Goal: Task Accomplishment & Management: Use online tool/utility

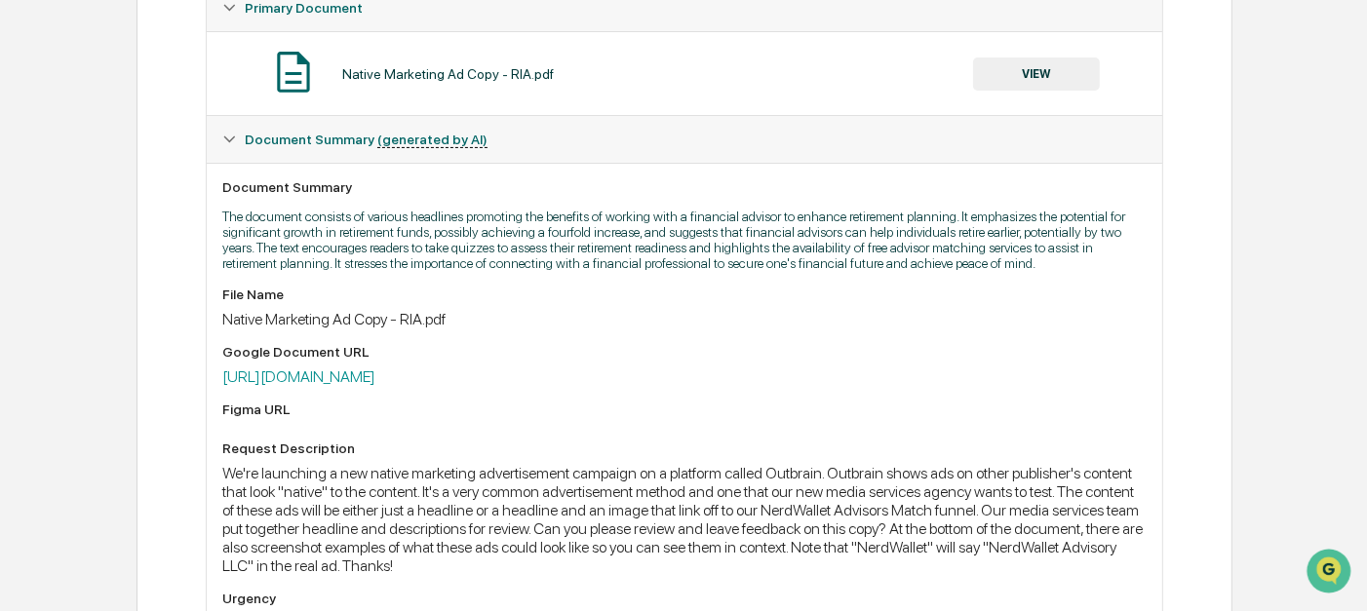
scroll to position [359, 0]
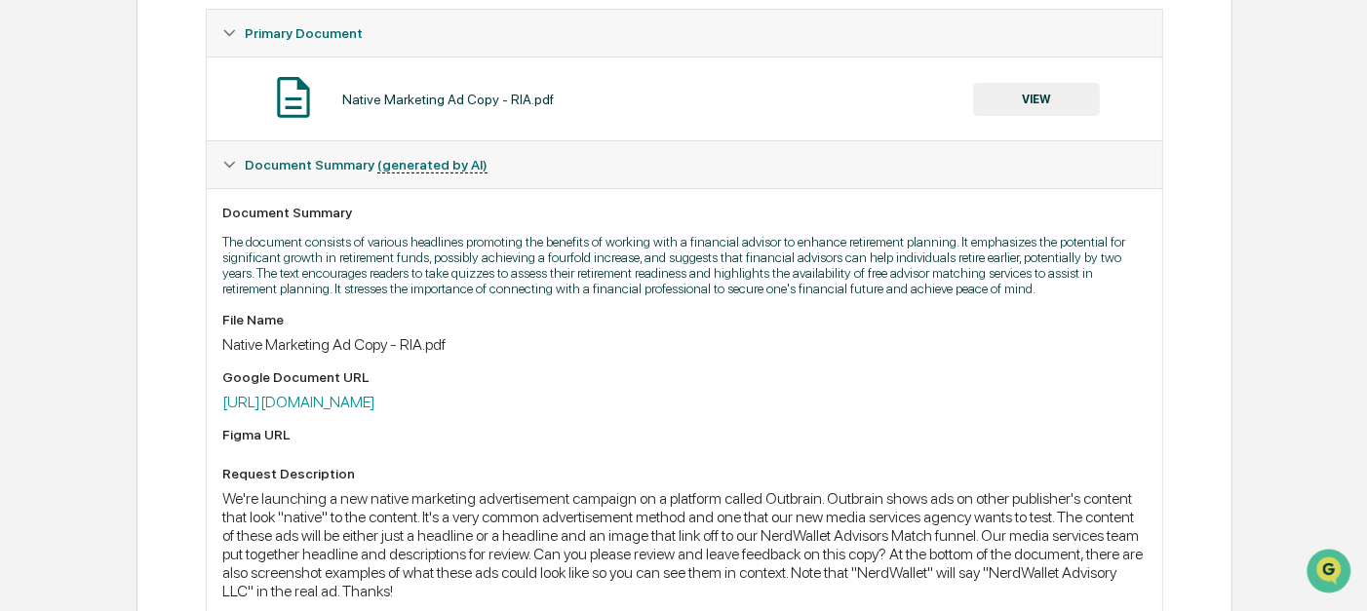
click at [290, 354] on div "Native Marketing Ad Copy - RIA.pdf" at bounding box center [683, 344] width 923 height 19
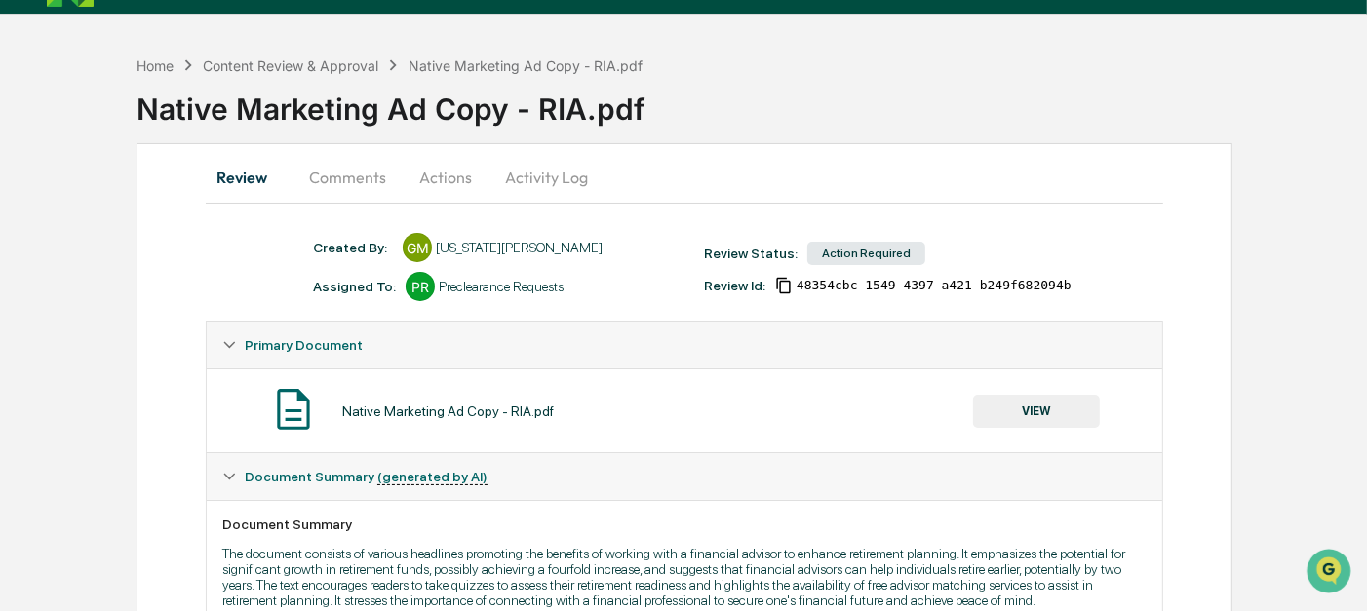
scroll to position [0, 0]
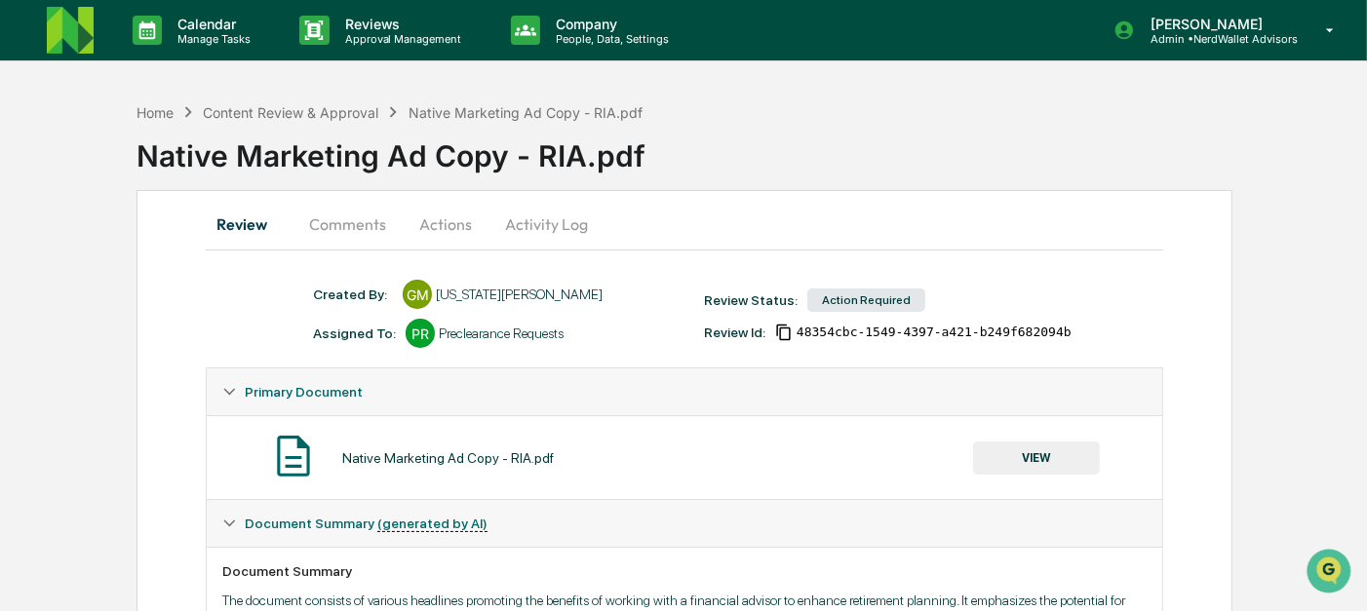
click at [330, 242] on button "Comments" at bounding box center [347, 224] width 108 height 47
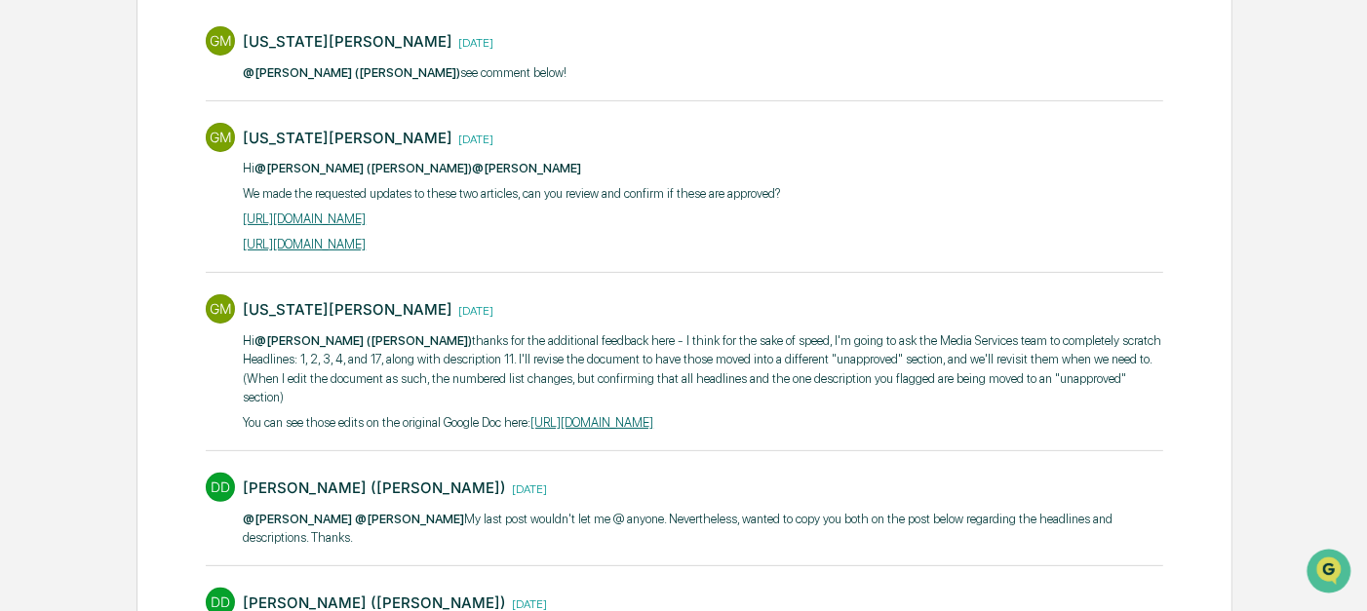
scroll to position [392, 0]
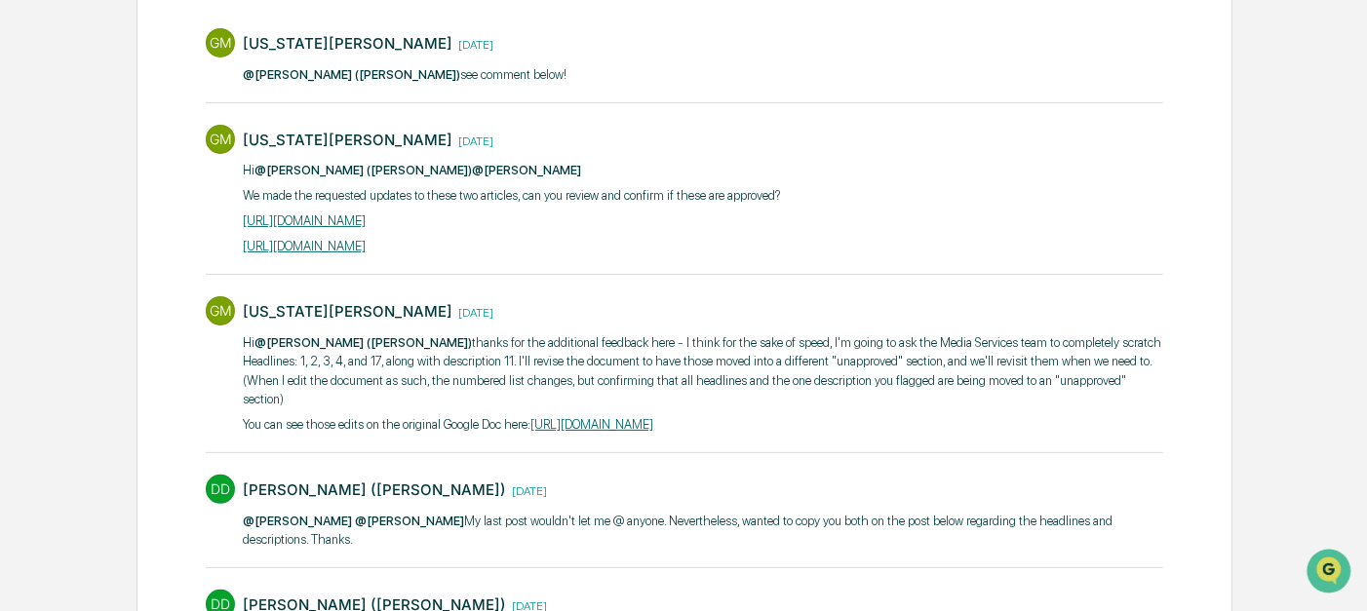
click at [366, 216] on link "[URL][DOMAIN_NAME]" at bounding box center [304, 220] width 123 height 15
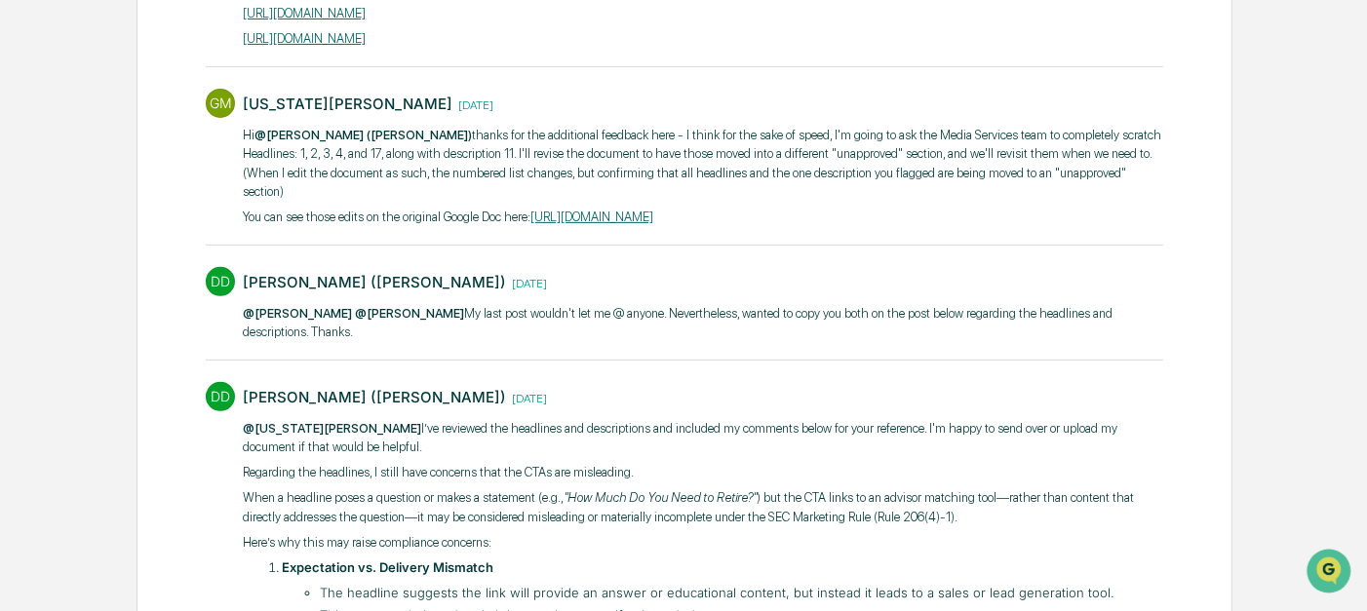
scroll to position [638, 0]
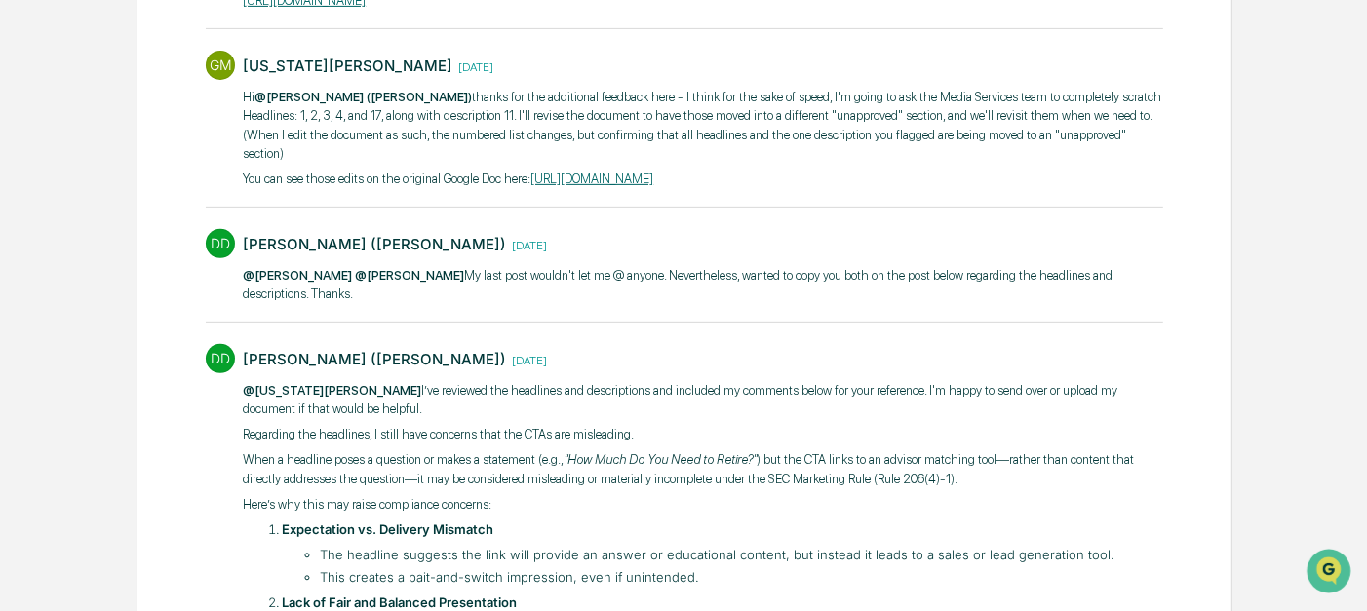
click at [653, 172] on link "[URL][DOMAIN_NAME]" at bounding box center [591, 179] width 123 height 15
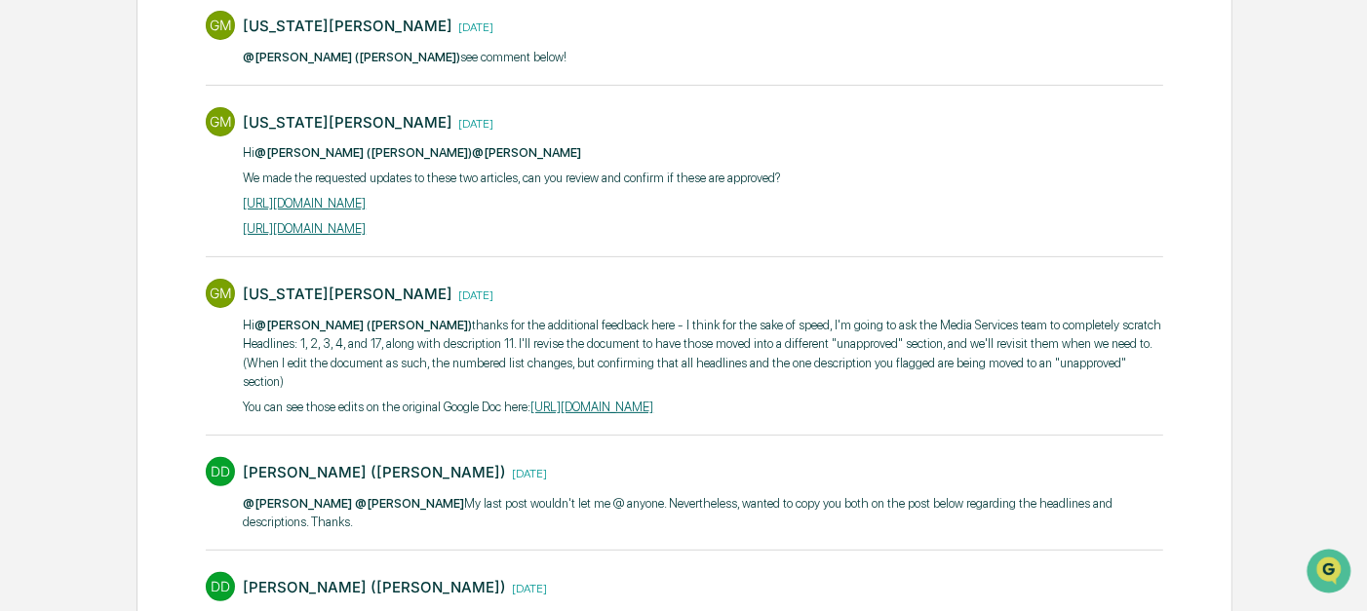
scroll to position [408, 0]
click at [366, 200] on link "[URL][DOMAIN_NAME]" at bounding box center [304, 204] width 123 height 15
click at [366, 222] on link "[URL][DOMAIN_NAME]" at bounding box center [304, 229] width 123 height 15
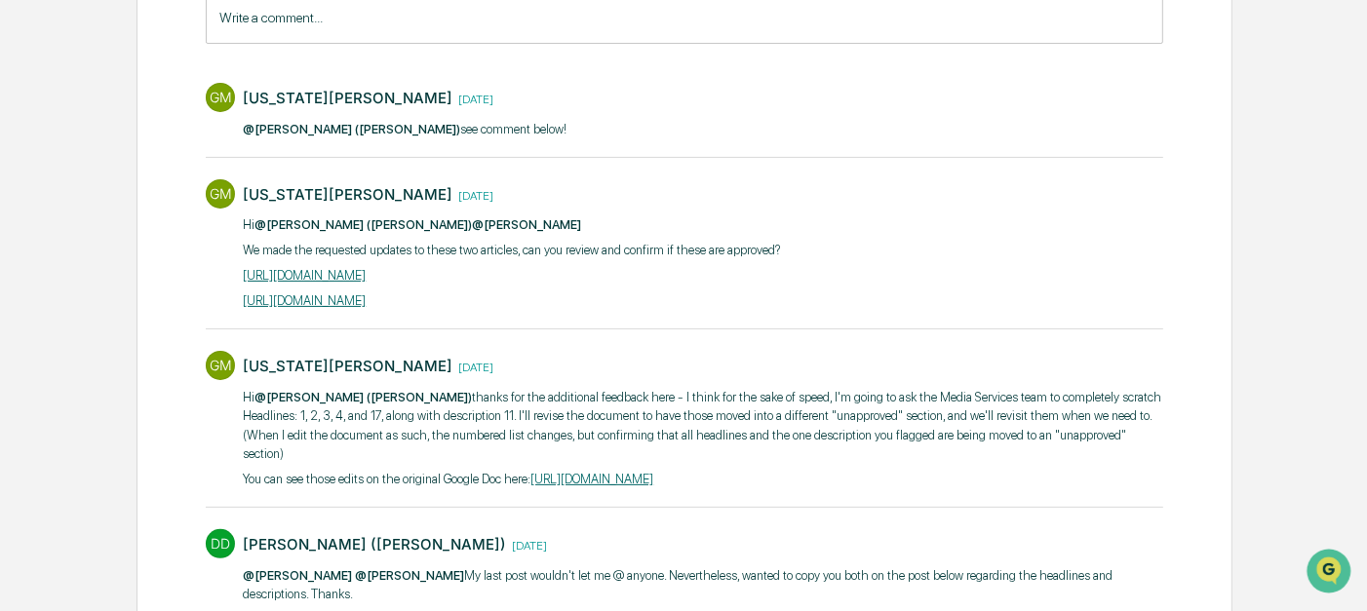
scroll to position [313, 0]
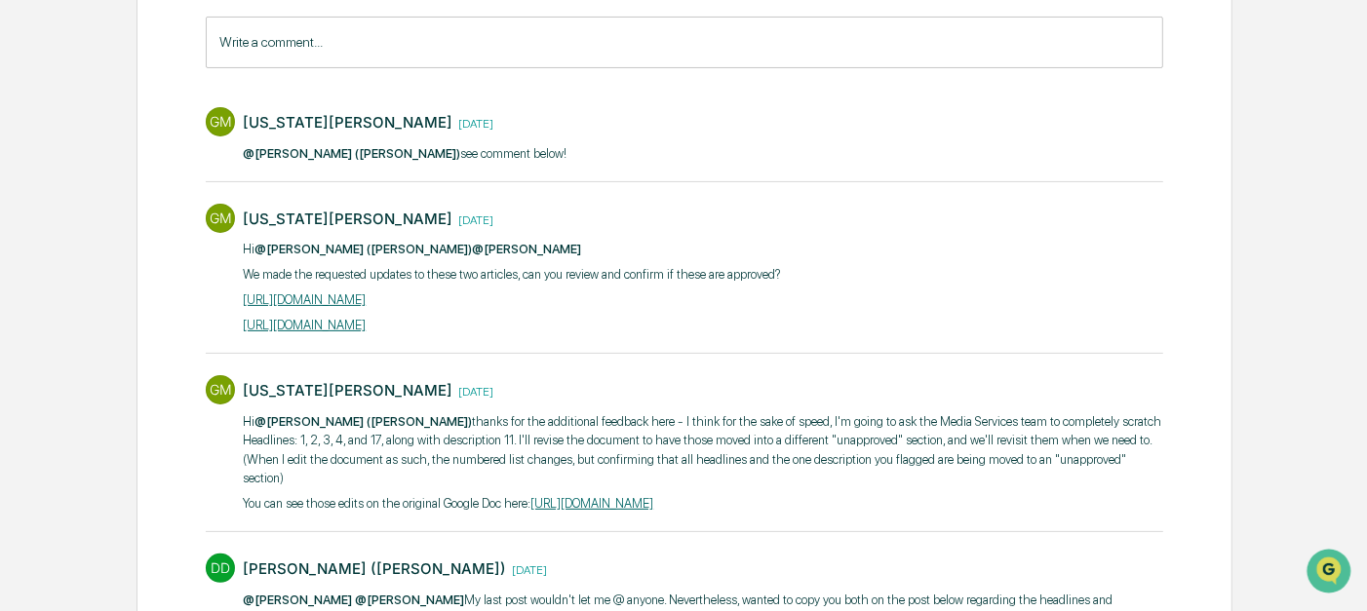
click at [581, 496] on link "[URL][DOMAIN_NAME]" at bounding box center [591, 503] width 123 height 15
click at [367, 44] on input "Write a comment..." at bounding box center [684, 43] width 956 height 52
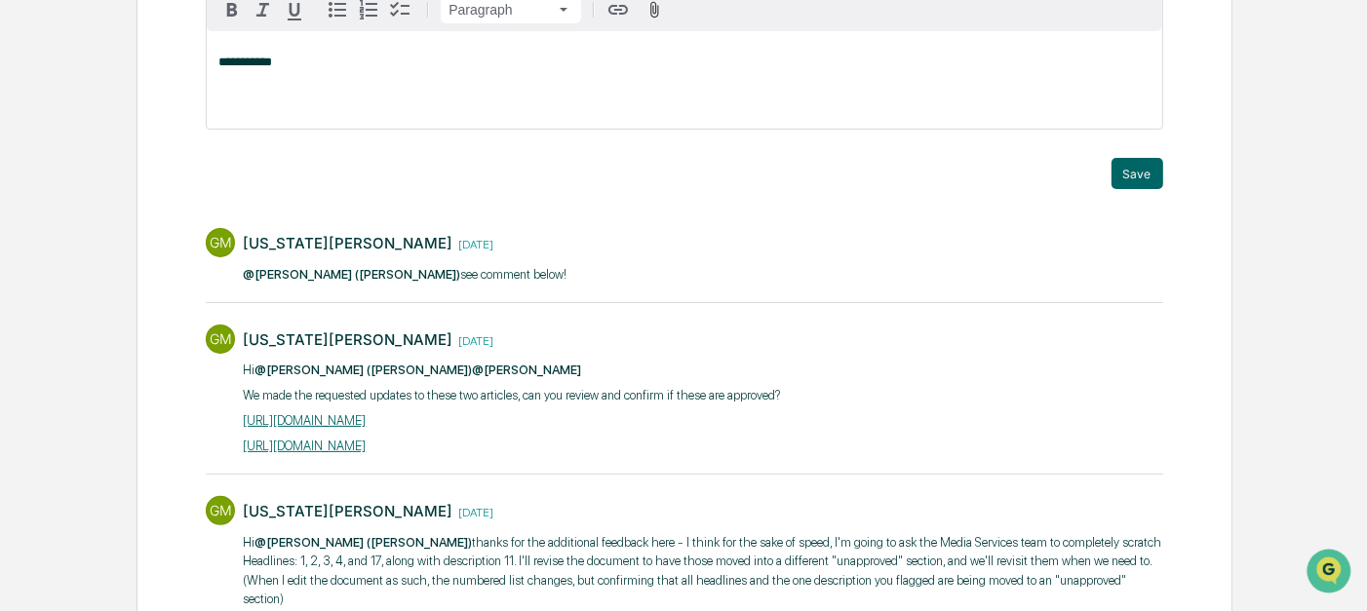
scroll to position [314, 0]
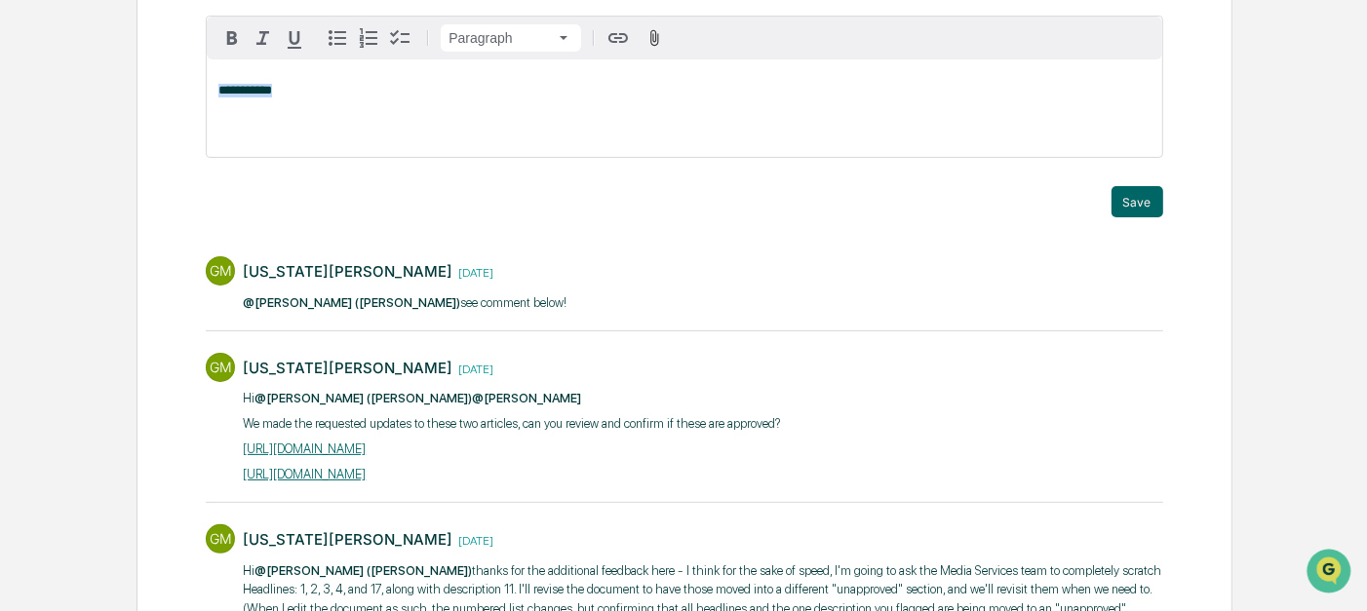
drag, startPoint x: 351, startPoint y: 95, endPoint x: 140, endPoint y: 86, distance: 210.8
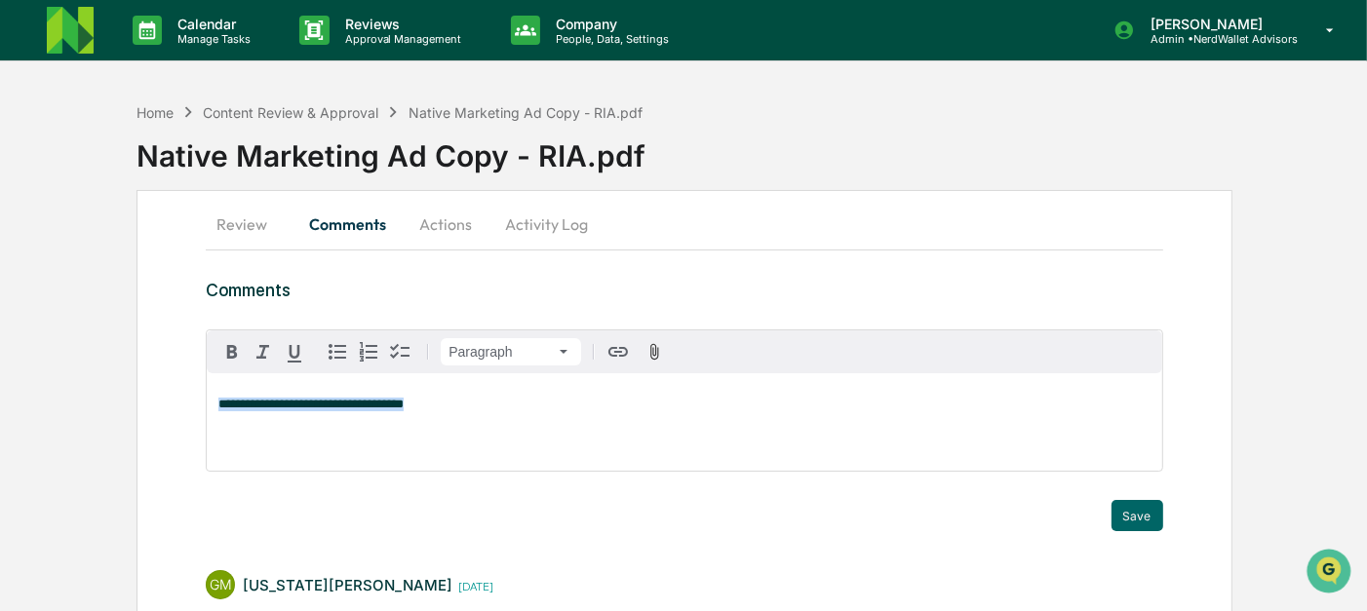
drag, startPoint x: 431, startPoint y: 409, endPoint x: 196, endPoint y: 389, distance: 235.8
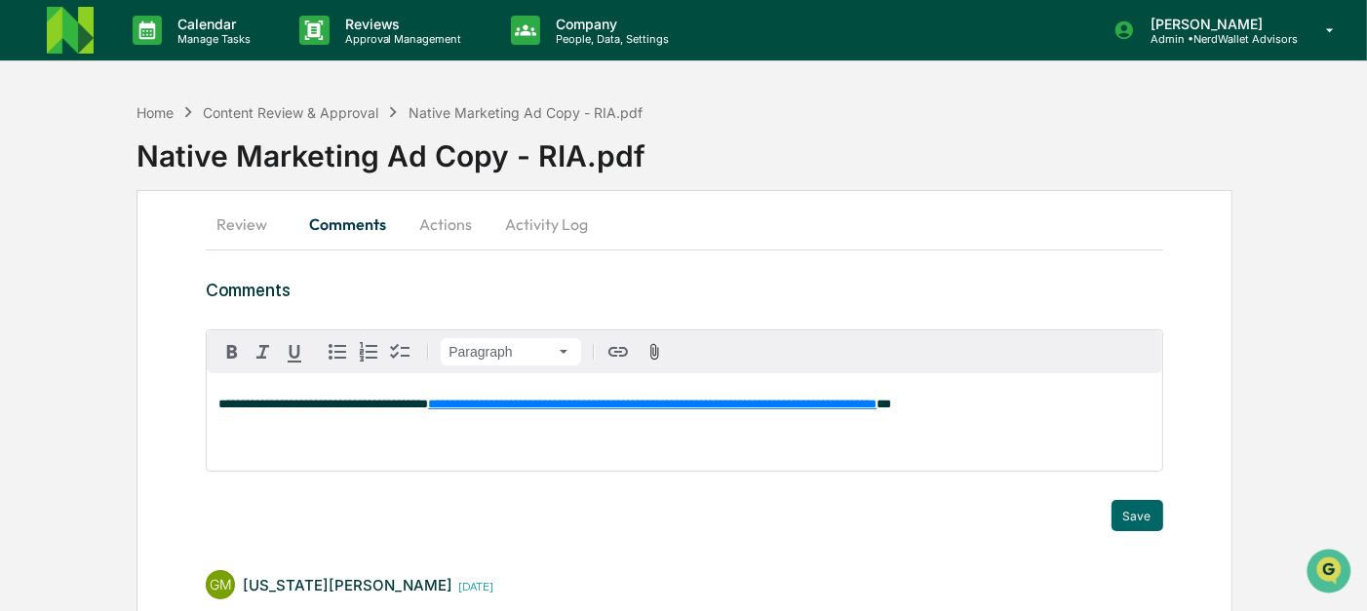
click at [1056, 402] on p "**********" at bounding box center [683, 405] width 931 height 14
click at [279, 441] on div "[US_STATE][PERSON_NAME]" at bounding box center [320, 435] width 204 height 24
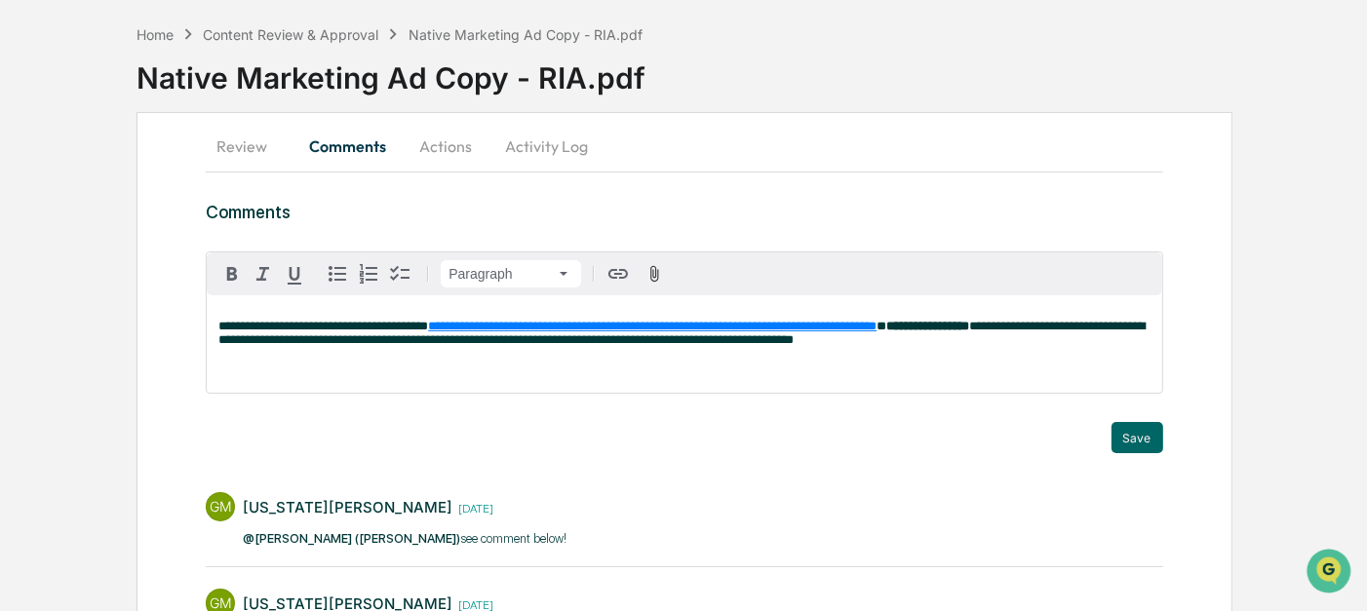
scroll to position [77, 0]
click at [1141, 446] on button "Save" at bounding box center [1137, 438] width 52 height 31
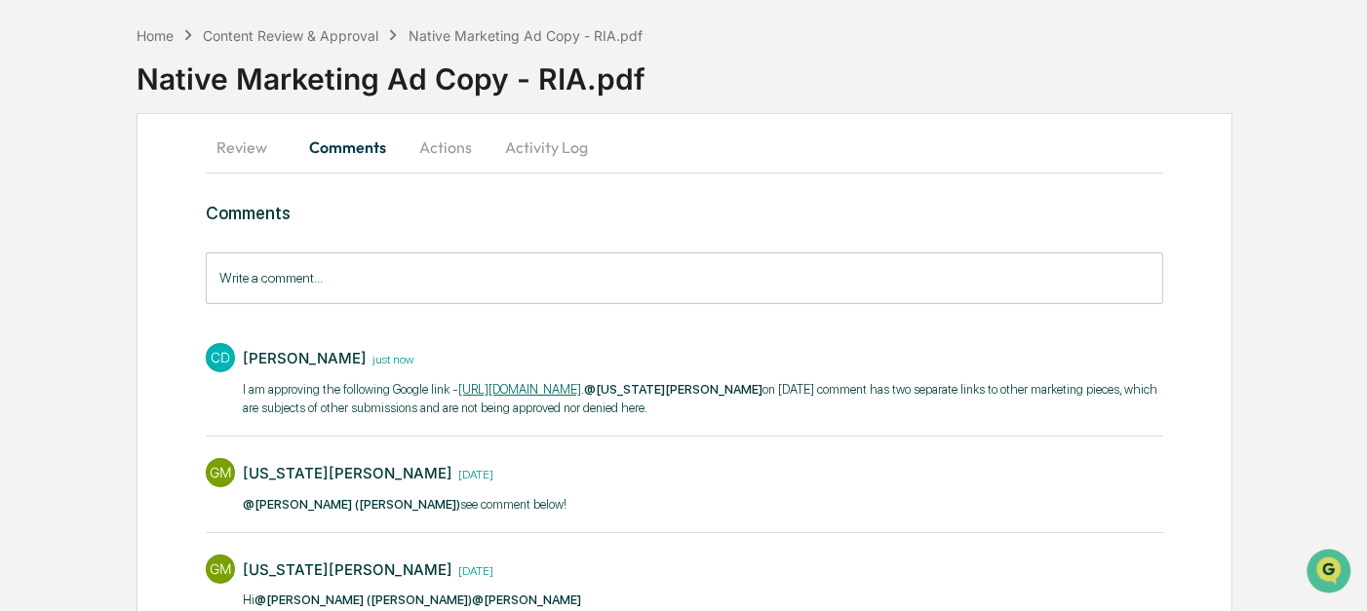
click at [436, 152] on button "Actions" at bounding box center [446, 147] width 88 height 47
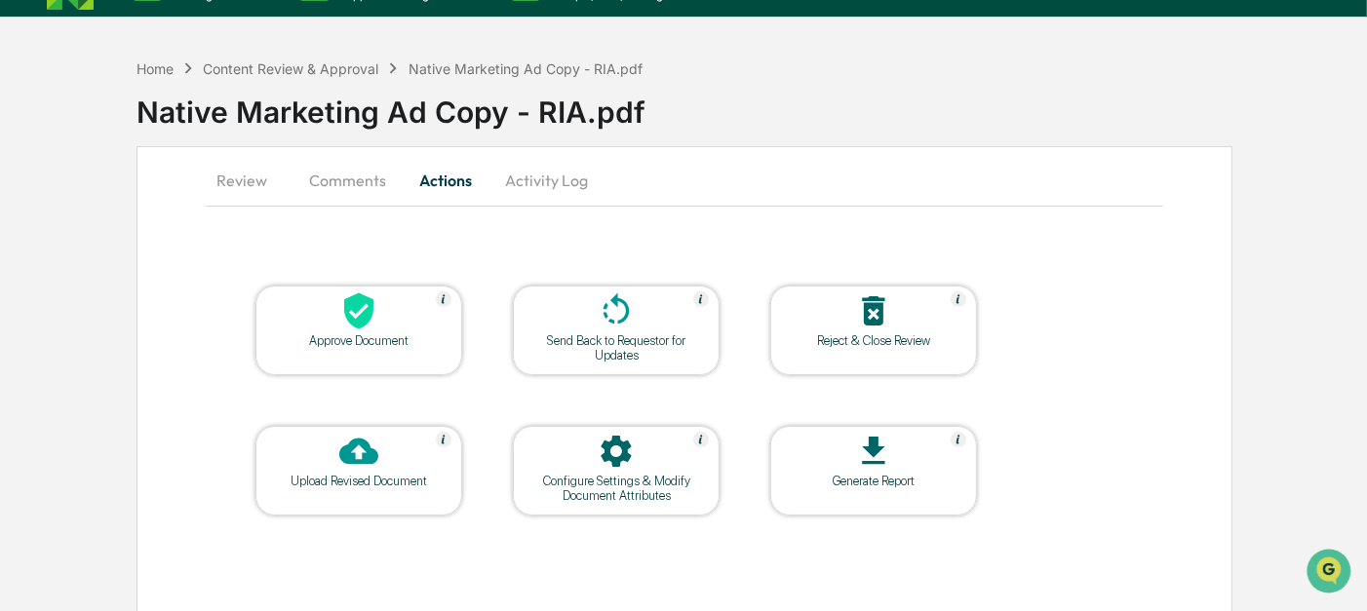
click at [250, 189] on button "Review" at bounding box center [250, 180] width 88 height 47
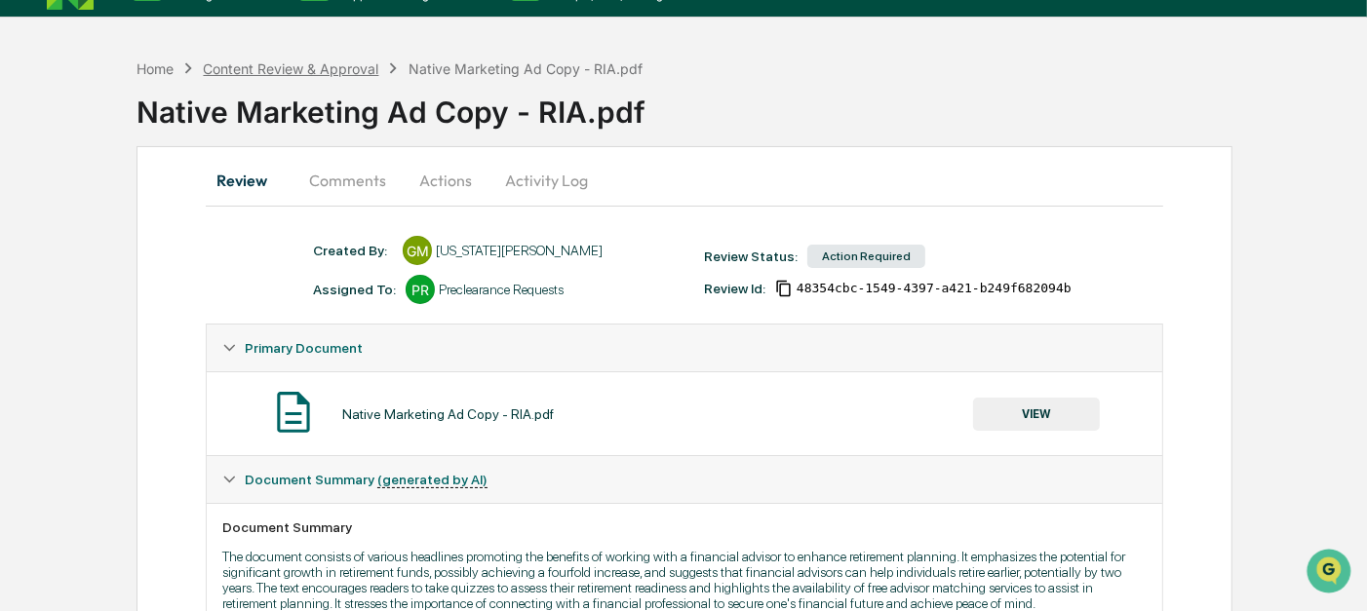
click at [295, 74] on div "Content Review & Approval" at bounding box center [290, 68] width 175 height 17
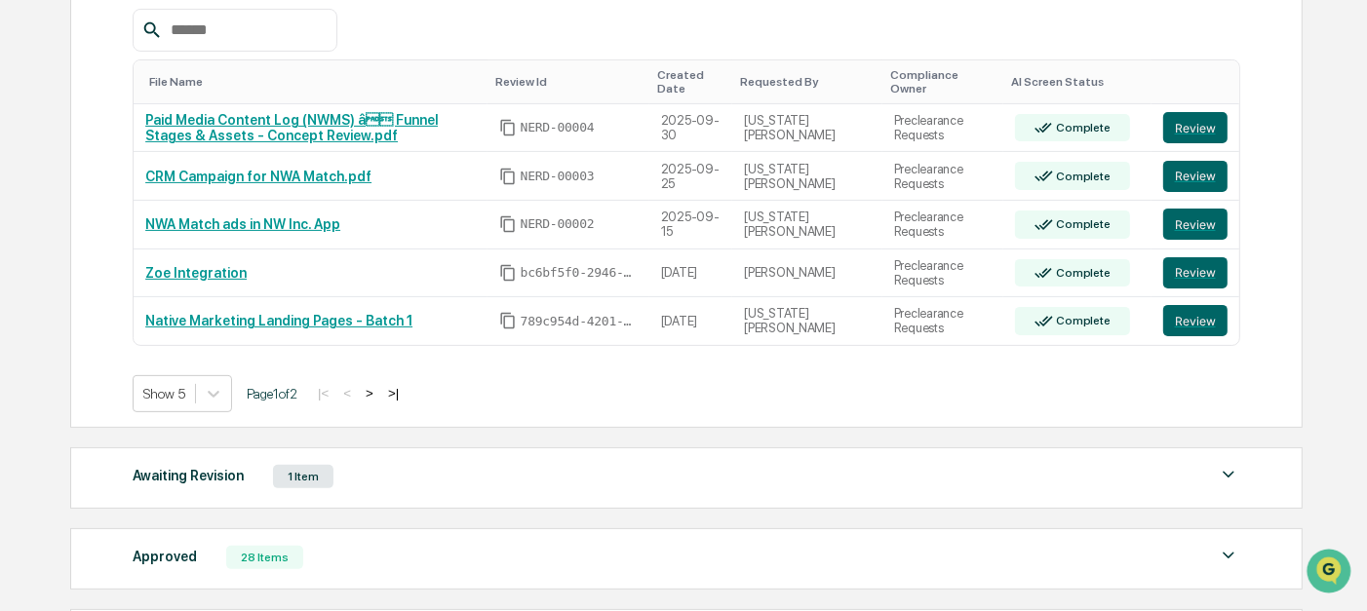
scroll to position [587, 0]
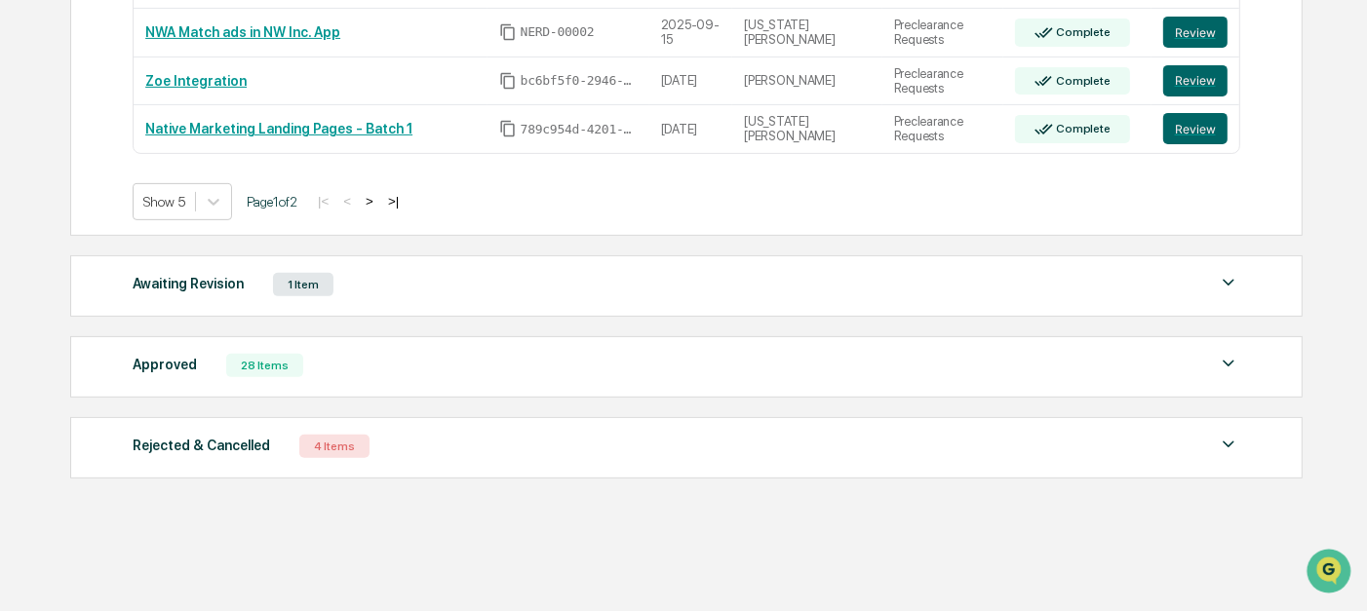
click at [195, 288] on div "Awaiting Revision" at bounding box center [188, 283] width 111 height 25
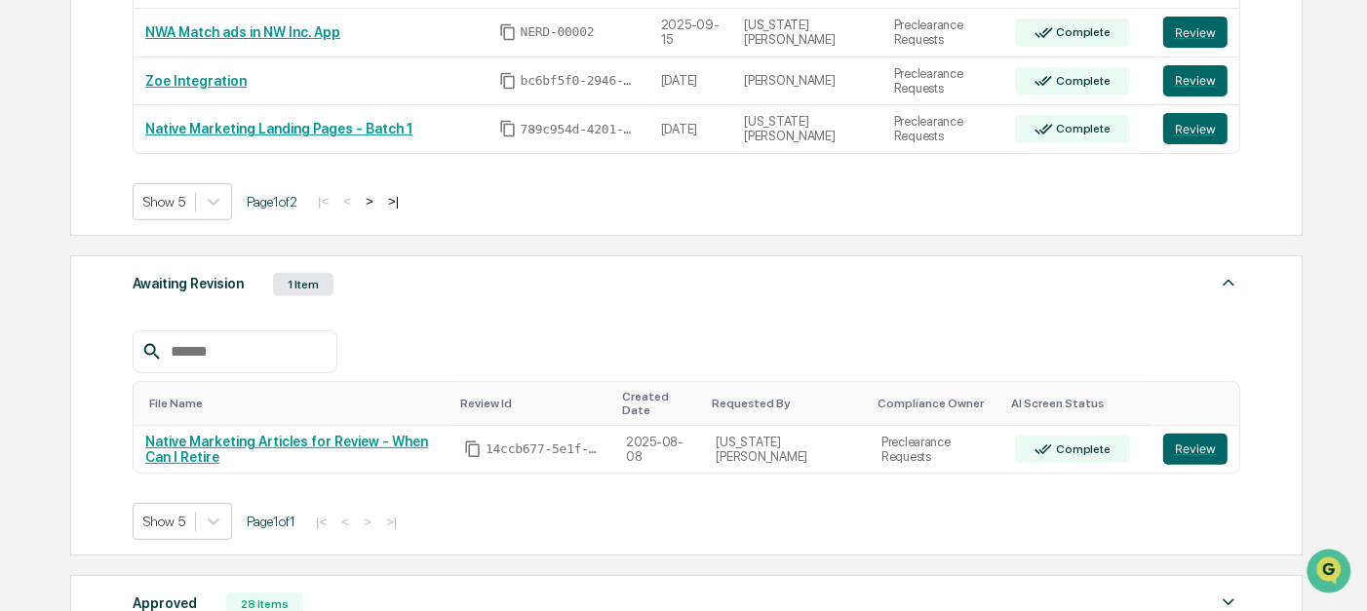
click at [195, 288] on div "Awaiting Revision" at bounding box center [188, 283] width 111 height 25
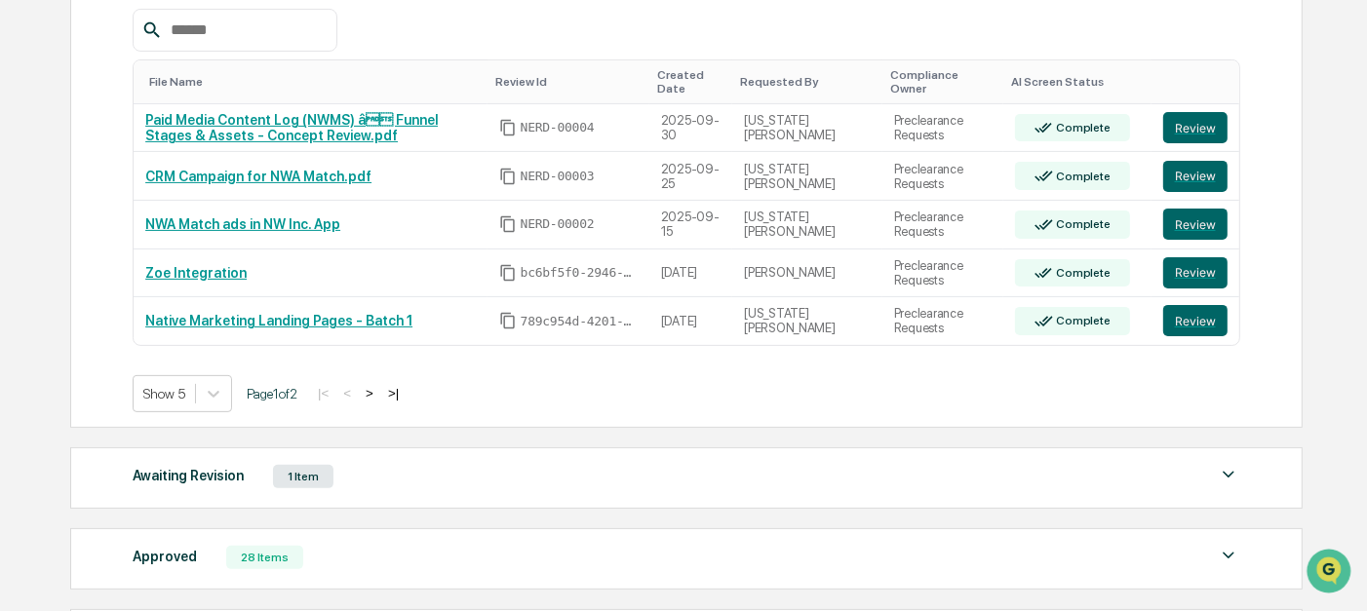
scroll to position [400, 0]
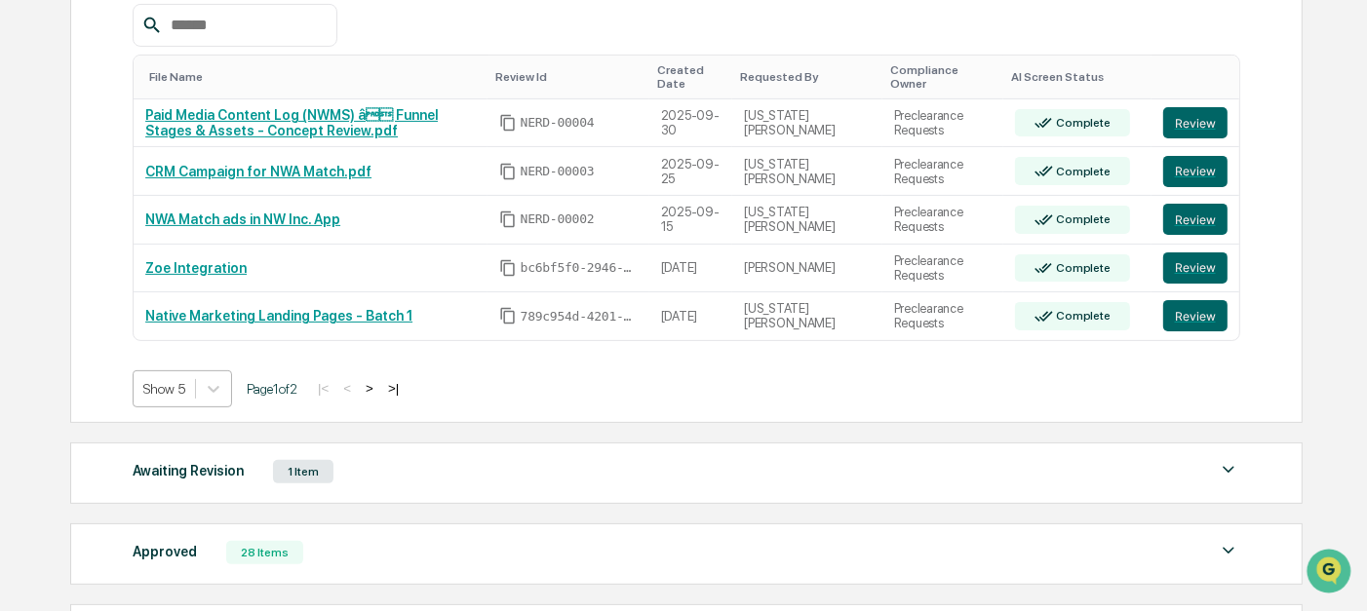
click at [175, 382] on div at bounding box center [164, 388] width 42 height 19
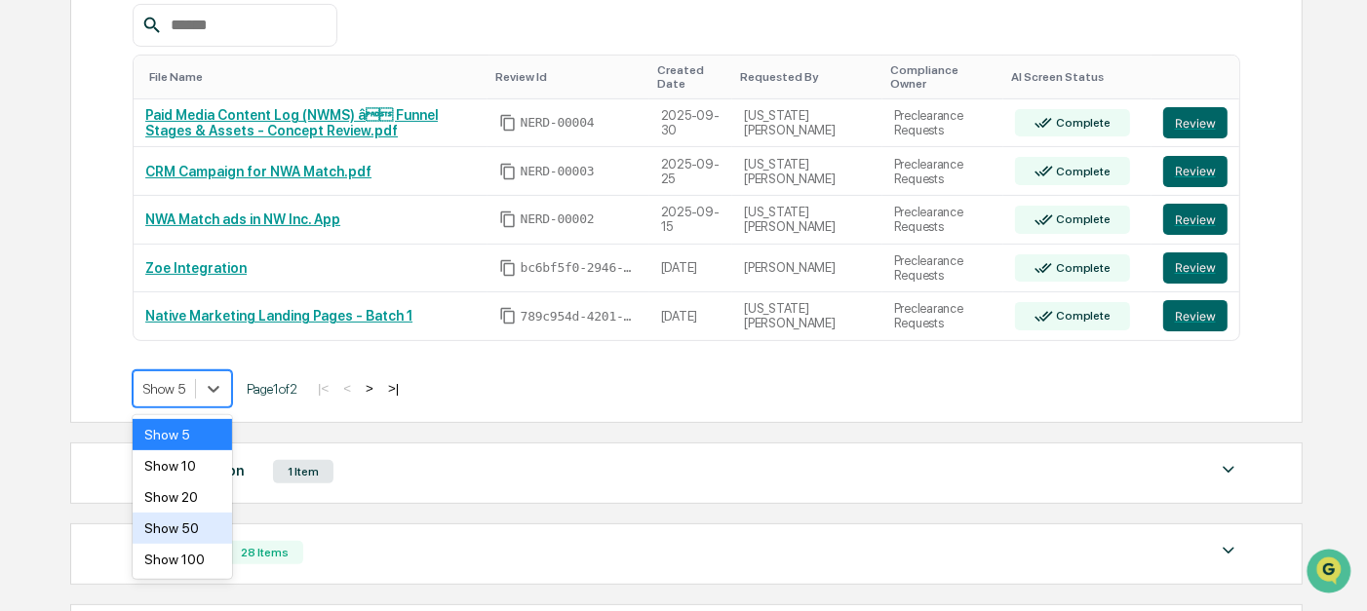
click at [194, 529] on div "Show 50" at bounding box center [182, 528] width 99 height 31
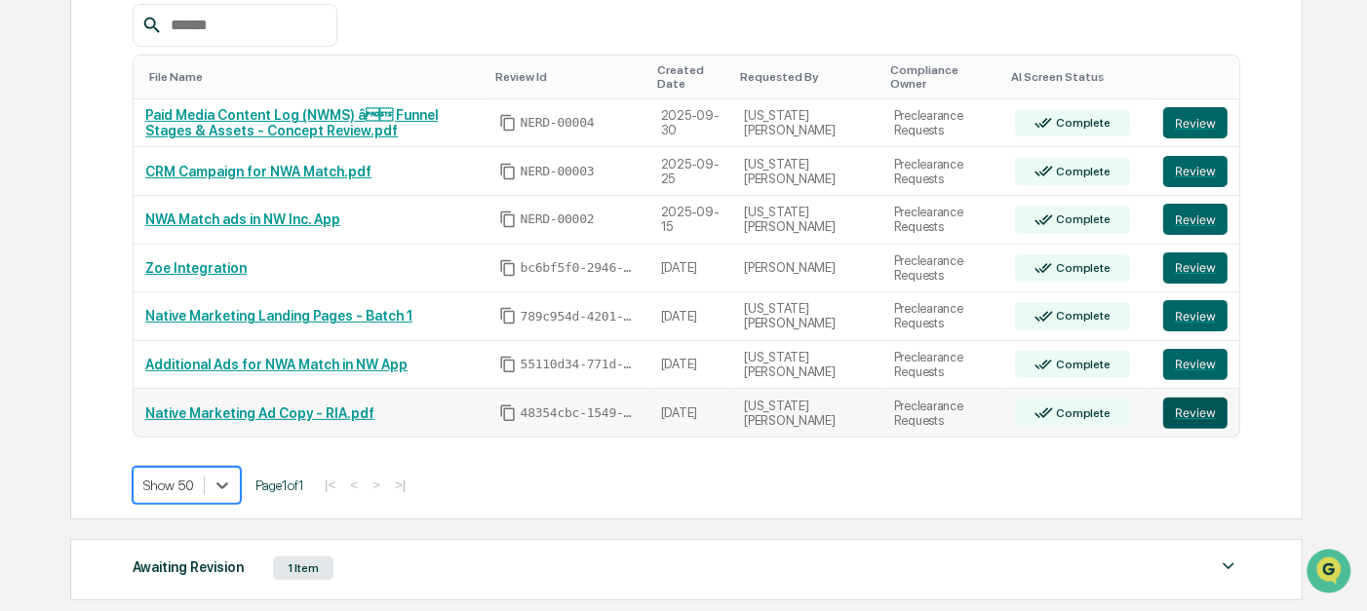
click at [1196, 417] on button "Review" at bounding box center [1195, 413] width 64 height 31
